Goal: Task Accomplishment & Management: Manage account settings

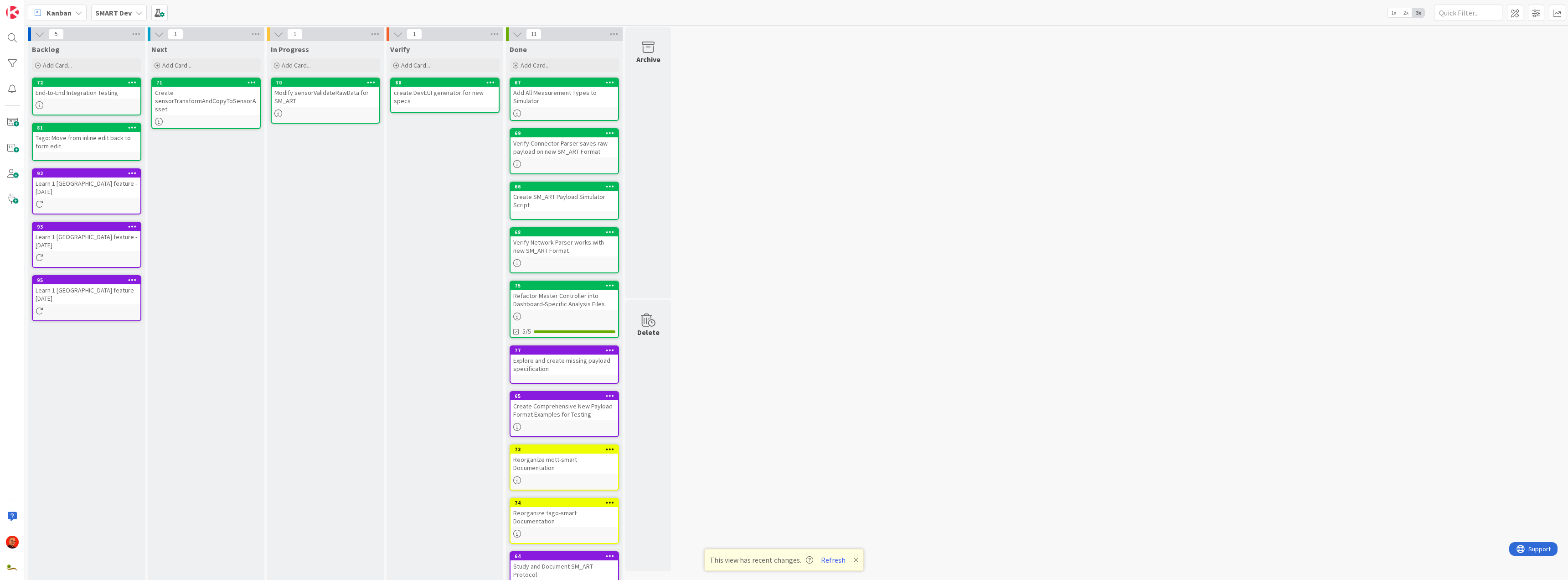
click at [132, 171] on icon at bounding box center [133, 173] width 9 height 6
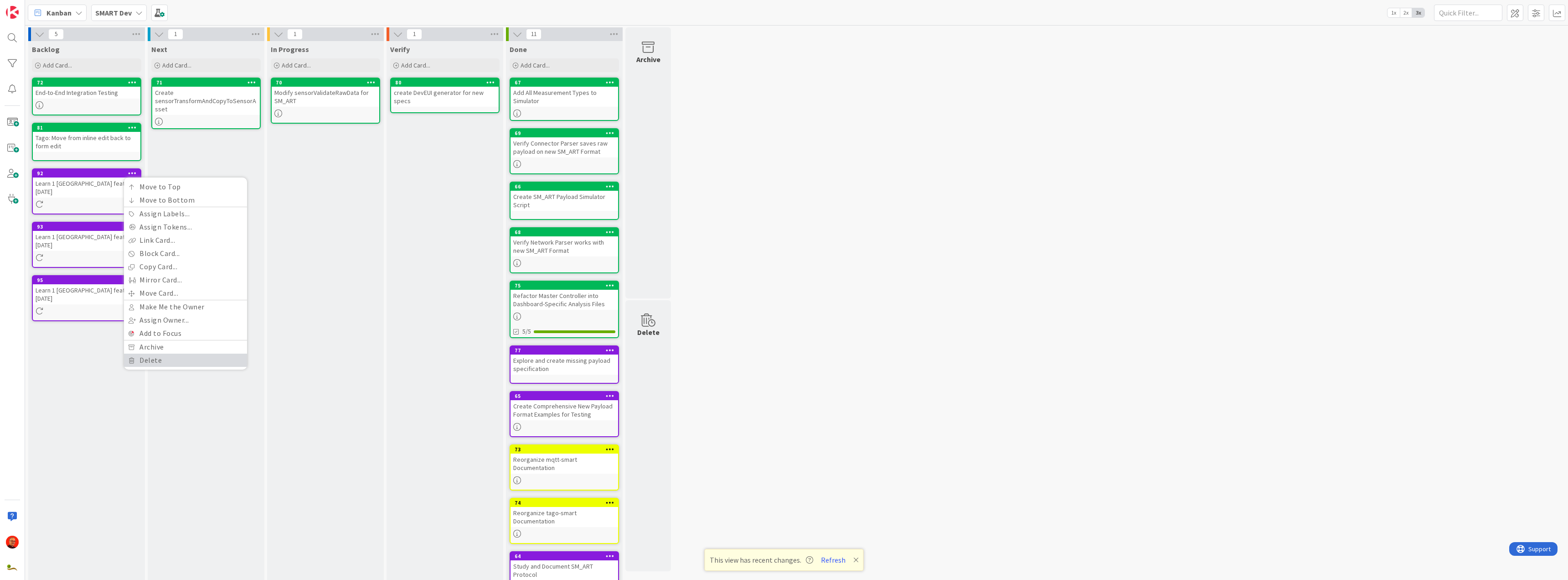
click at [166, 359] on link "Delete" at bounding box center [185, 360] width 123 height 13
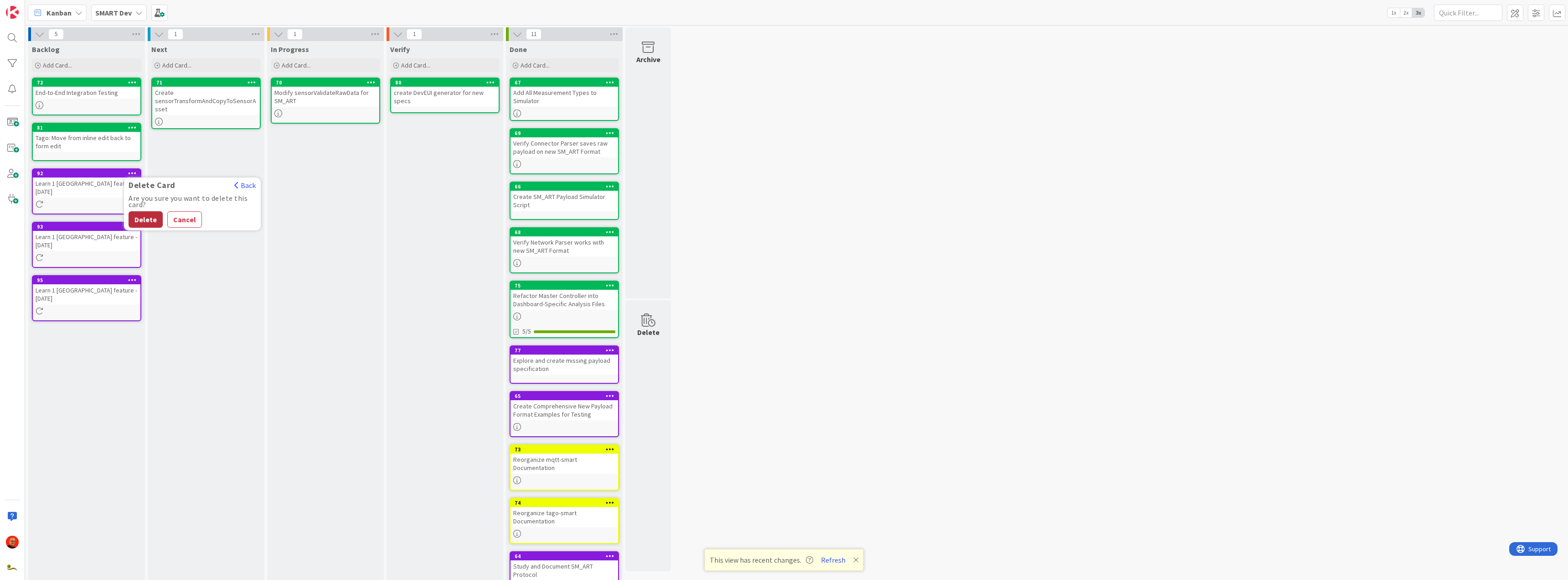
click at [146, 217] on button "Delete" at bounding box center [145, 219] width 34 height 16
click at [133, 174] on icon at bounding box center [133, 173] width 9 height 6
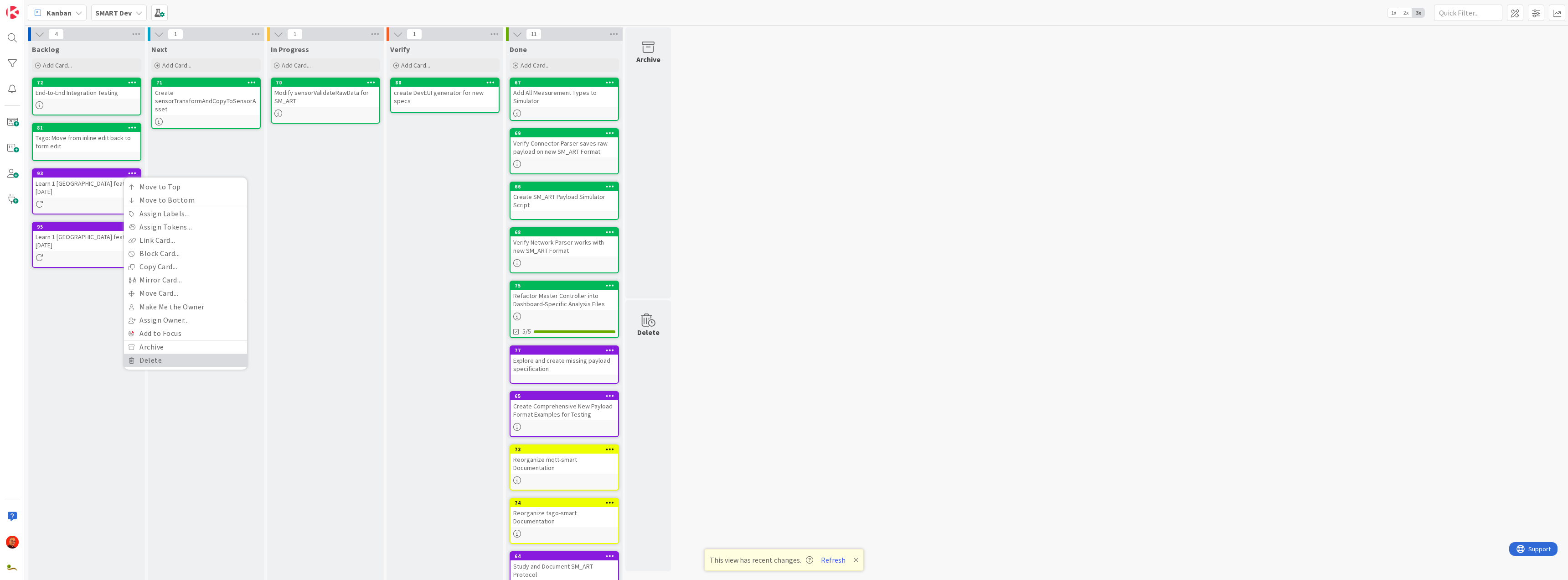
click at [140, 361] on link "Delete" at bounding box center [185, 360] width 123 height 13
click at [137, 214] on button "Delete" at bounding box center [145, 219] width 34 height 16
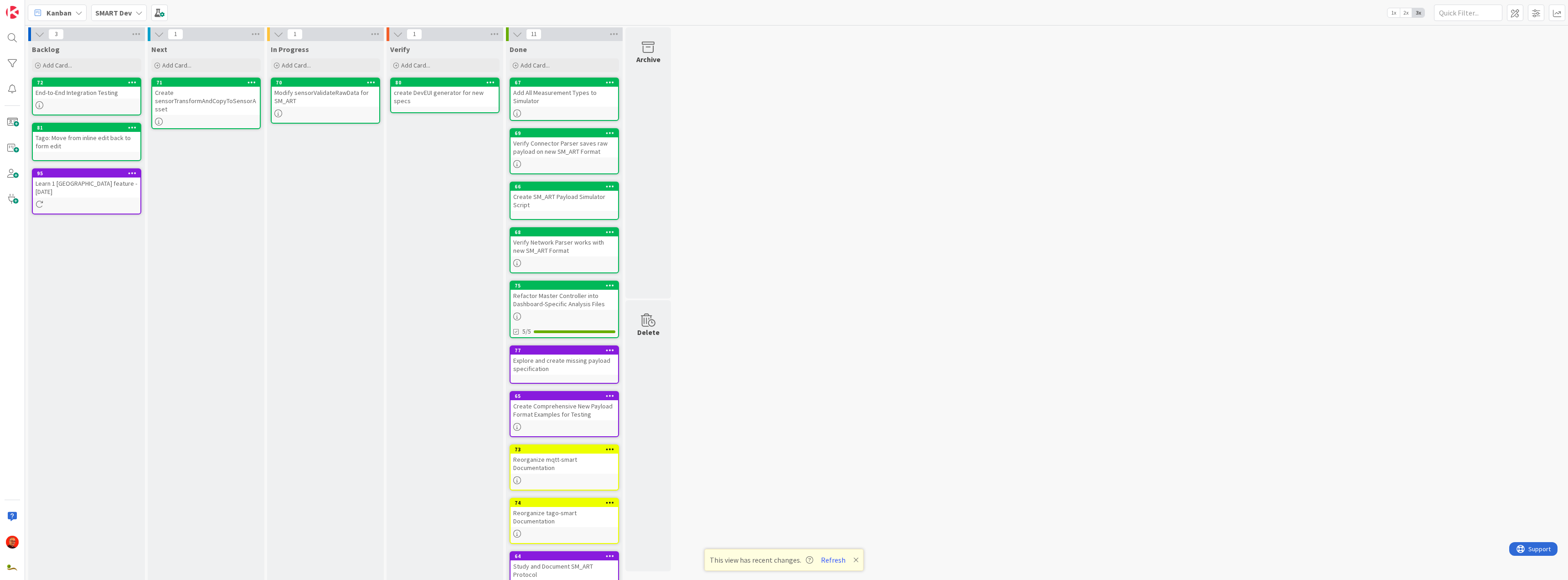
click at [128, 172] on icon at bounding box center [133, 173] width 9 height 6
click at [160, 359] on link "Delete" at bounding box center [185, 360] width 123 height 13
click at [143, 214] on button "Delete" at bounding box center [145, 219] width 34 height 16
click at [884, 81] on div "2 Backlog Add Card... 72 End-to-End Integration Testing 81 Tago: Move from inli…" at bounding box center [796, 329] width 1539 height 603
